Goal: Book appointment/travel/reservation

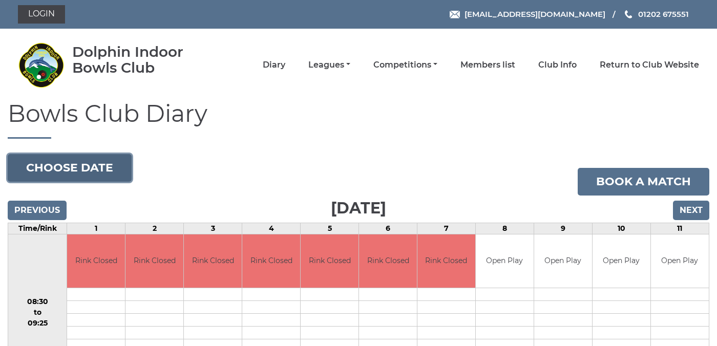
click at [73, 165] on button "Choose date" at bounding box center [70, 168] width 124 height 28
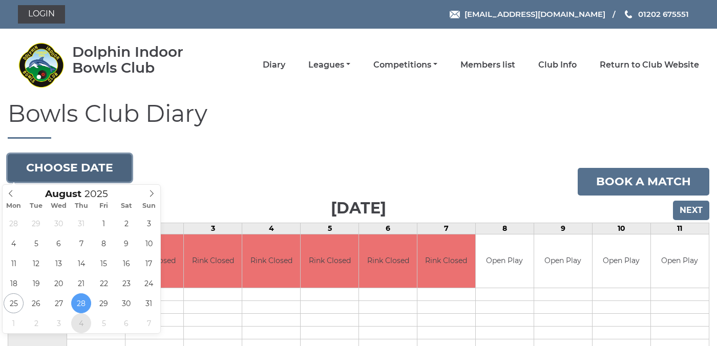
type input "[DATE]"
click at [92, 167] on button "Choose date" at bounding box center [70, 168] width 124 height 28
type input "[DATE]"
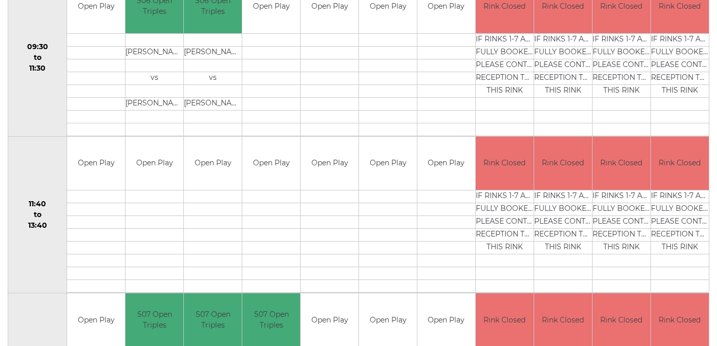
scroll to position [414, 0]
